Goal: Transaction & Acquisition: Subscribe to service/newsletter

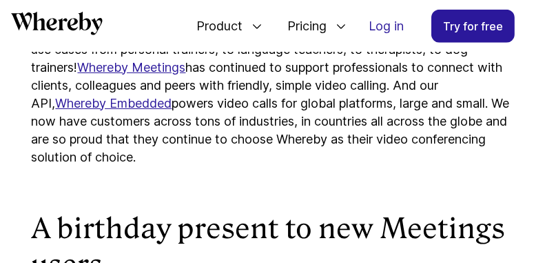
scroll to position [1421, 0]
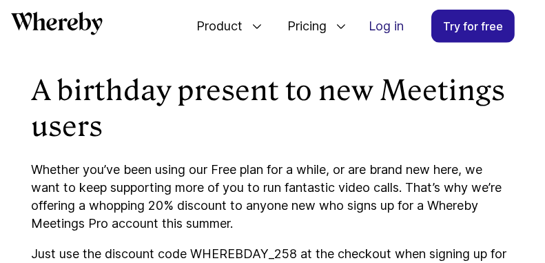
click at [382, 25] on link "Log in" at bounding box center [386, 26] width 57 height 32
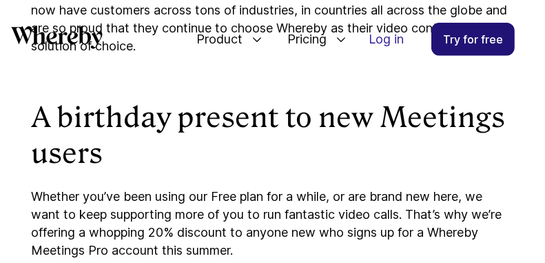
click at [480, 47] on link "Try for free" at bounding box center [472, 39] width 83 height 33
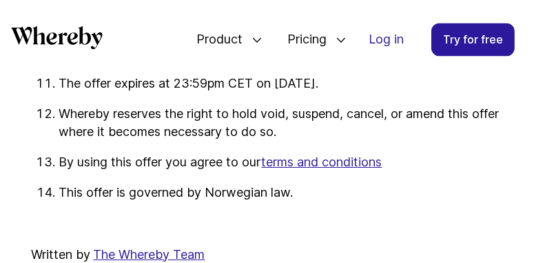
scroll to position [2868, 0]
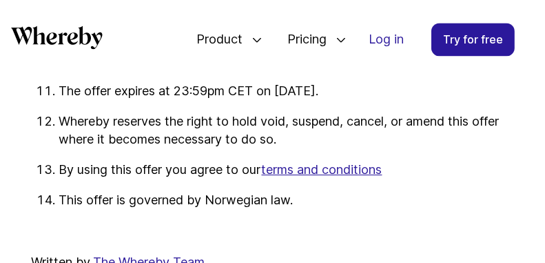
click at [331, 176] on link "terms and conditions" at bounding box center [322, 169] width 121 height 14
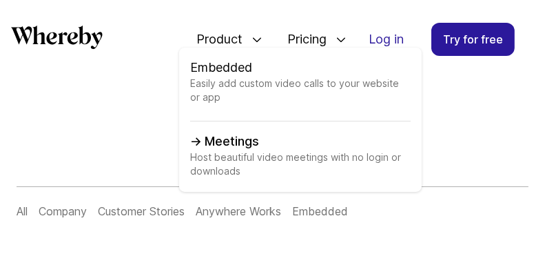
click at [254, 145] on link "Meetings Host beautiful video meetings with no login or downloads" at bounding box center [300, 156] width 221 height 48
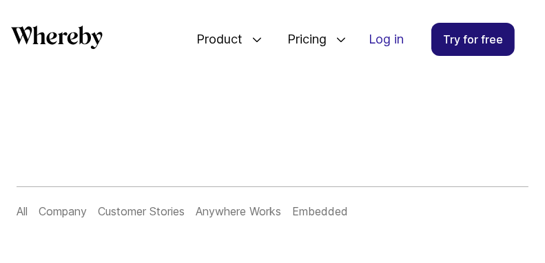
click at [464, 40] on link "Try for free" at bounding box center [472, 39] width 83 height 33
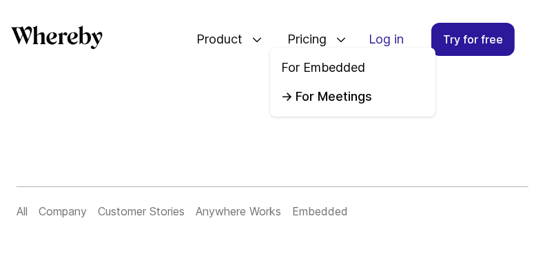
click at [333, 97] on link "For Meetings" at bounding box center [352, 97] width 143 height 18
